Goal: Information Seeking & Learning: Learn about a topic

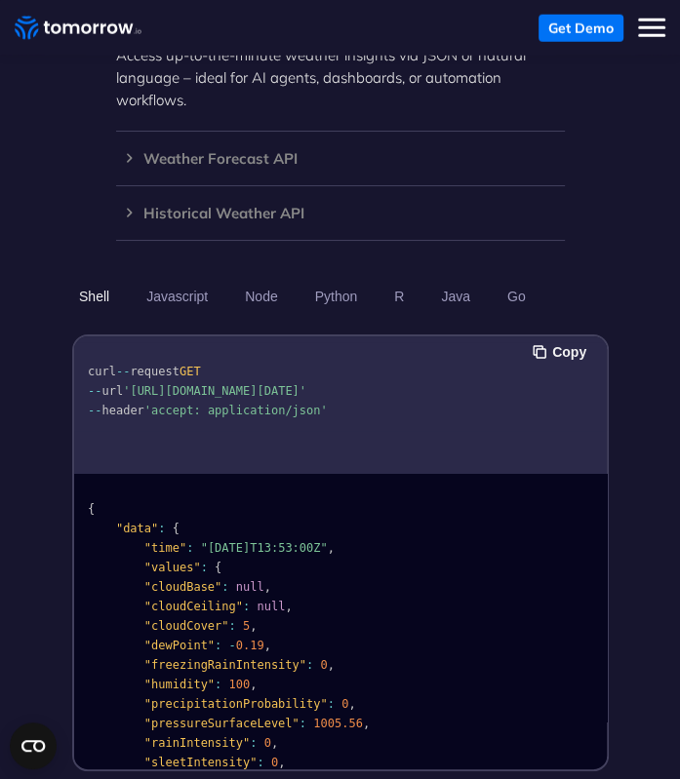
scroll to position [2475, 0]
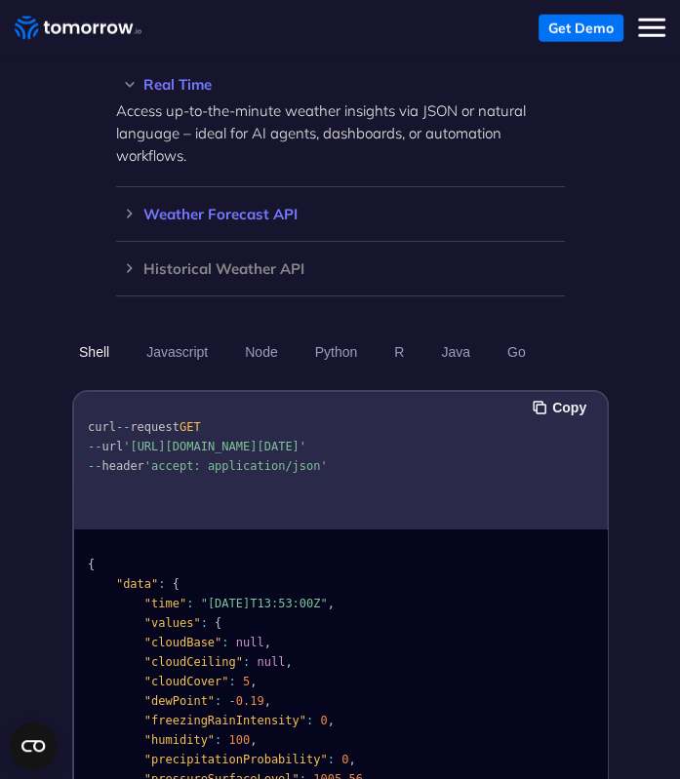
click at [133, 187] on div "Weather Forecast API Access ultra-accurate, hyperlocal data up to 14 days in th…" at bounding box center [340, 214] width 448 height 55
click at [174, 207] on h3 "Weather Forecast API" at bounding box center [340, 214] width 448 height 15
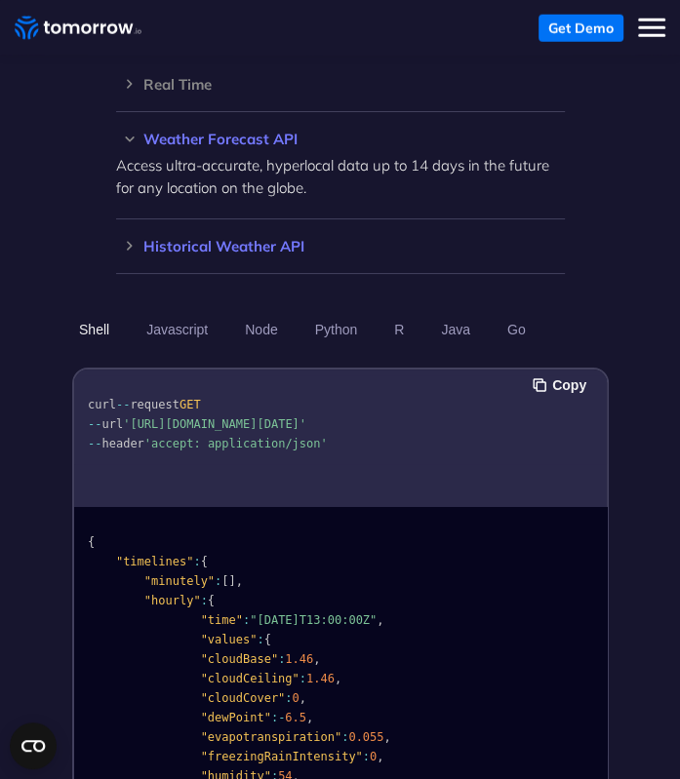
click at [240, 239] on h3 "Historical Weather API" at bounding box center [340, 246] width 448 height 15
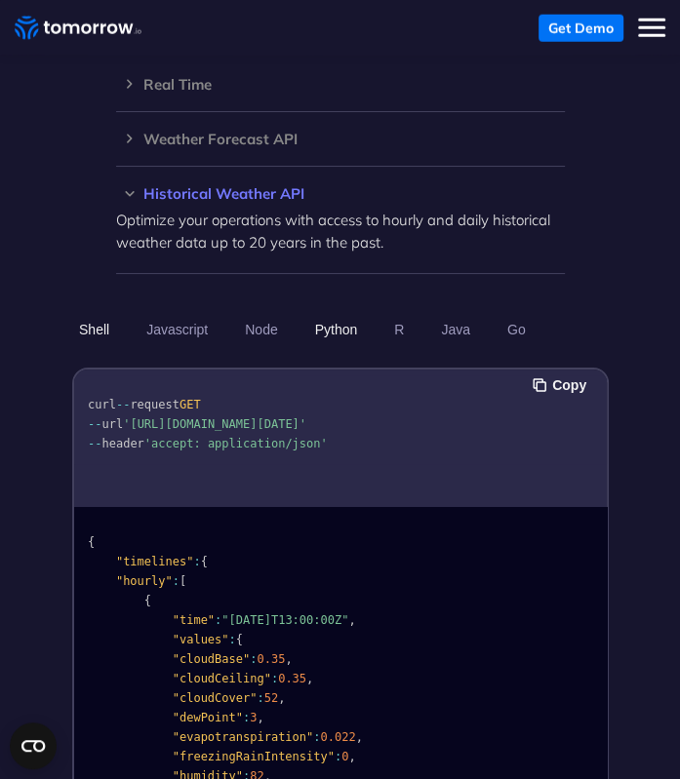
click at [321, 313] on button "Python" at bounding box center [335, 329] width 57 height 33
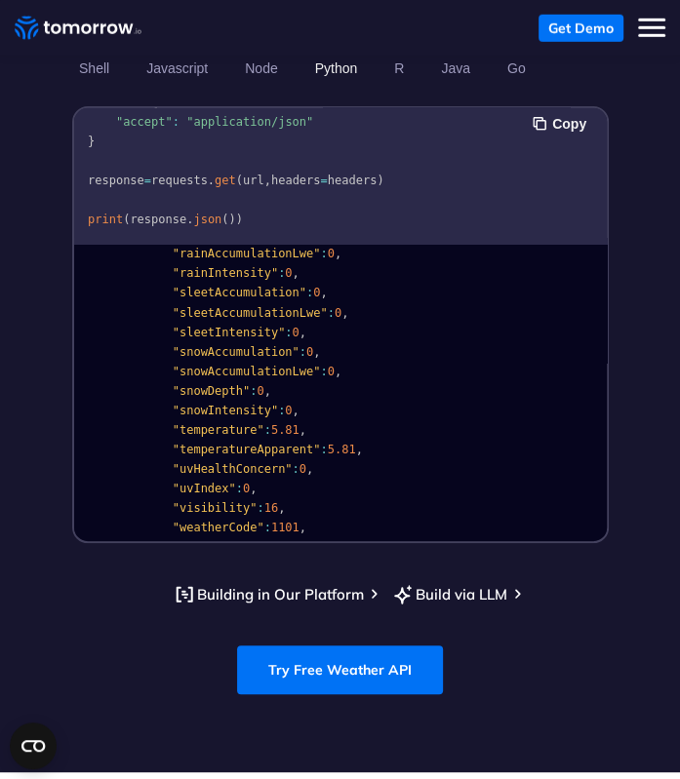
scroll to position [2798, 0]
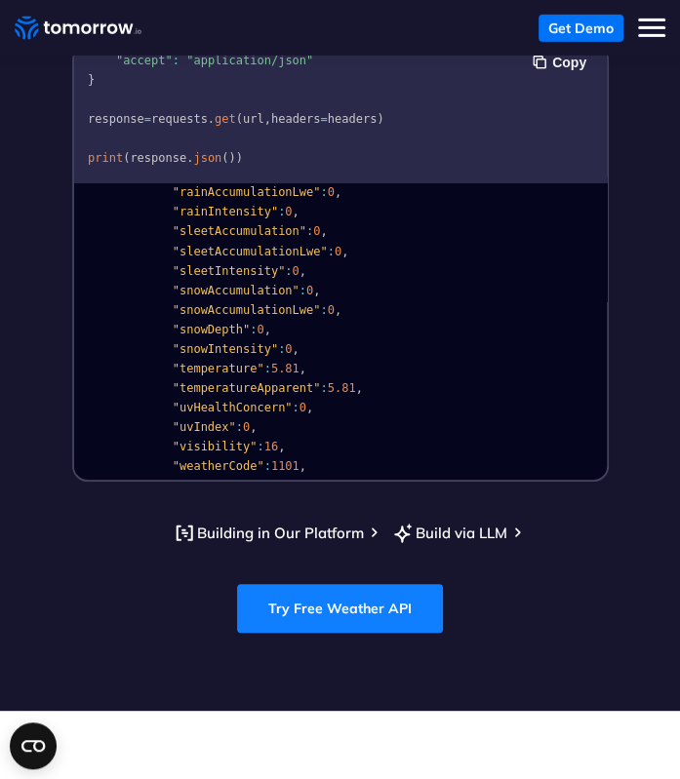
click at [354, 584] on link "Try Free Weather API" at bounding box center [340, 608] width 206 height 49
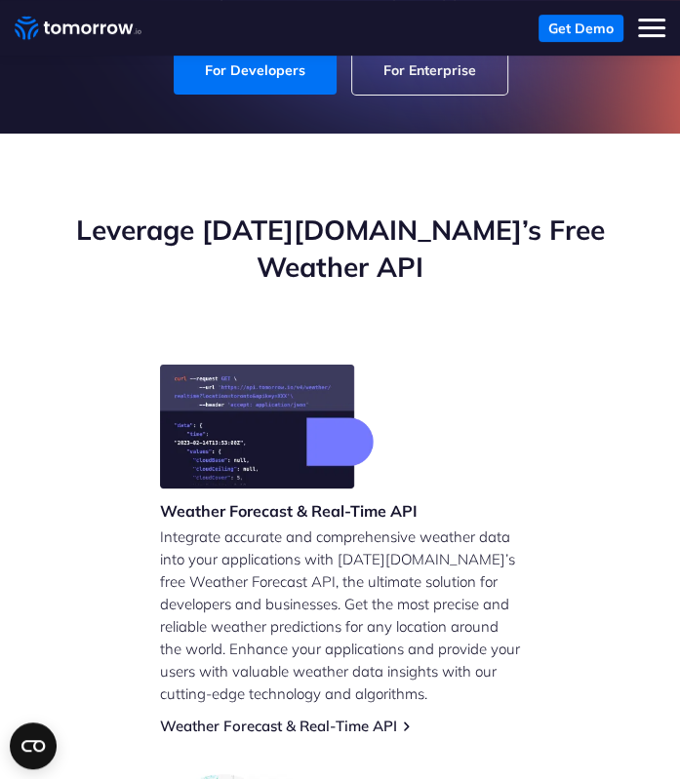
scroll to position [0, 0]
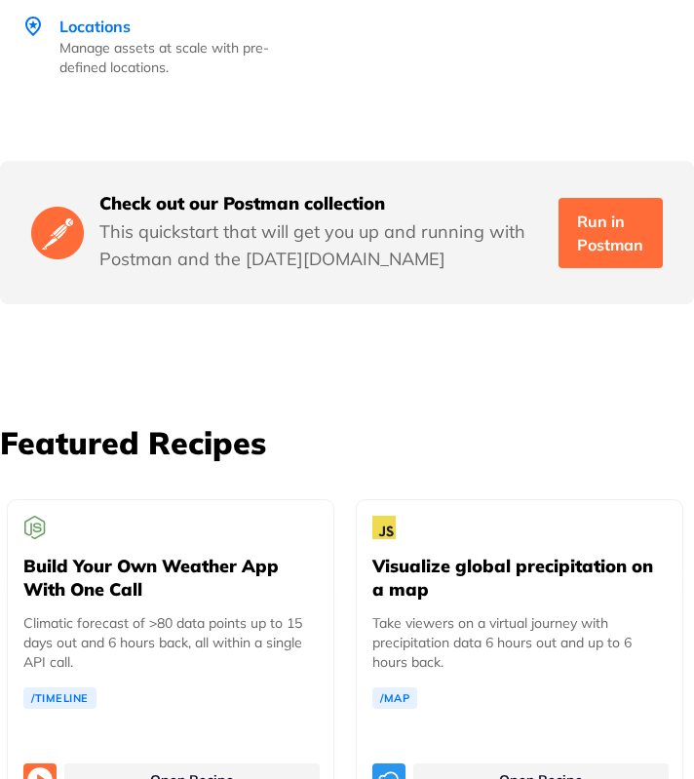
scroll to position [4399, 0]
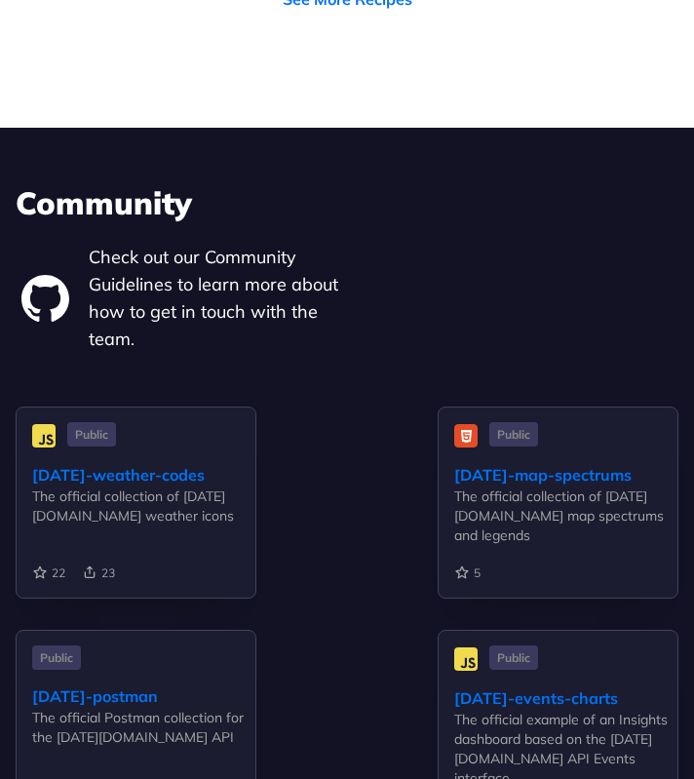
scroll to position [5978, 0]
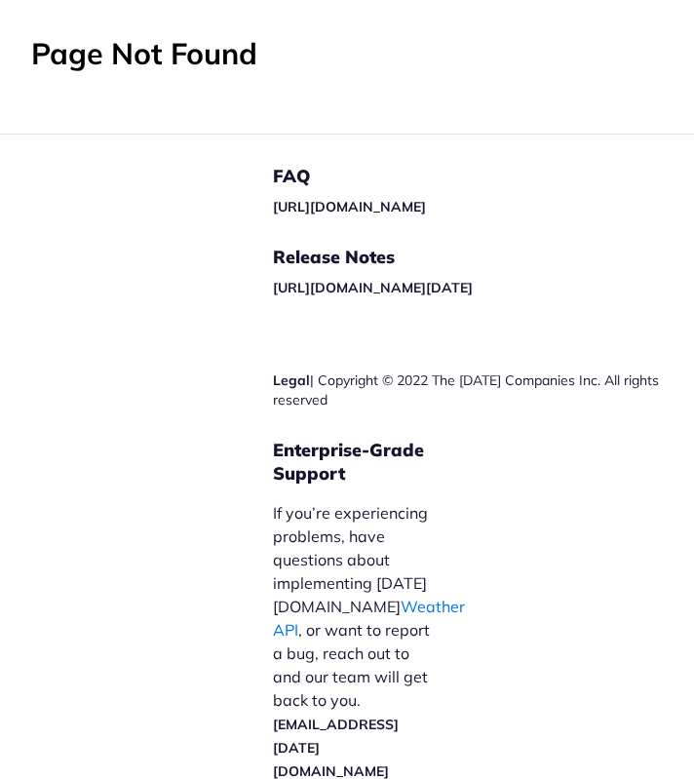
scroll to position [111, 0]
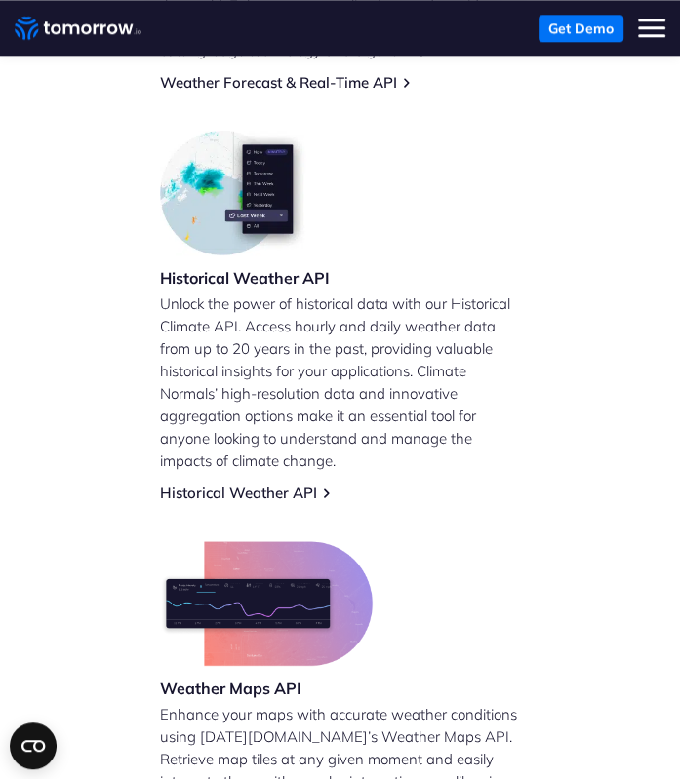
scroll to position [530, 0]
